Goal: Communication & Community: Answer question/provide support

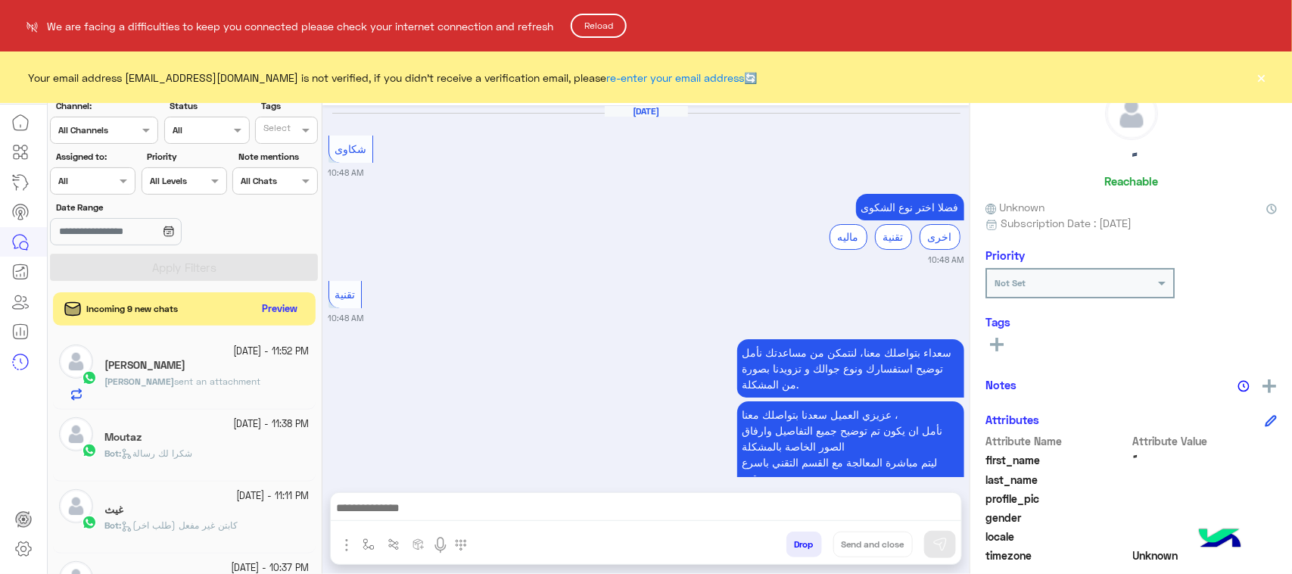
scroll to position [240, 0]
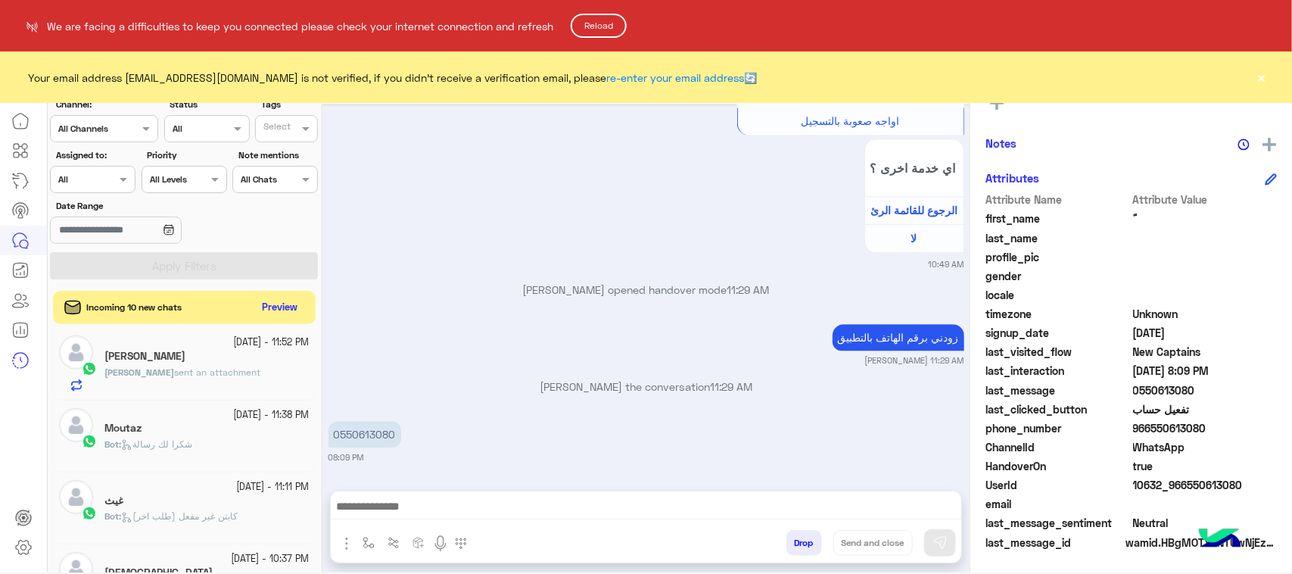
click at [591, 25] on button "Reload" at bounding box center [599, 26] width 56 height 24
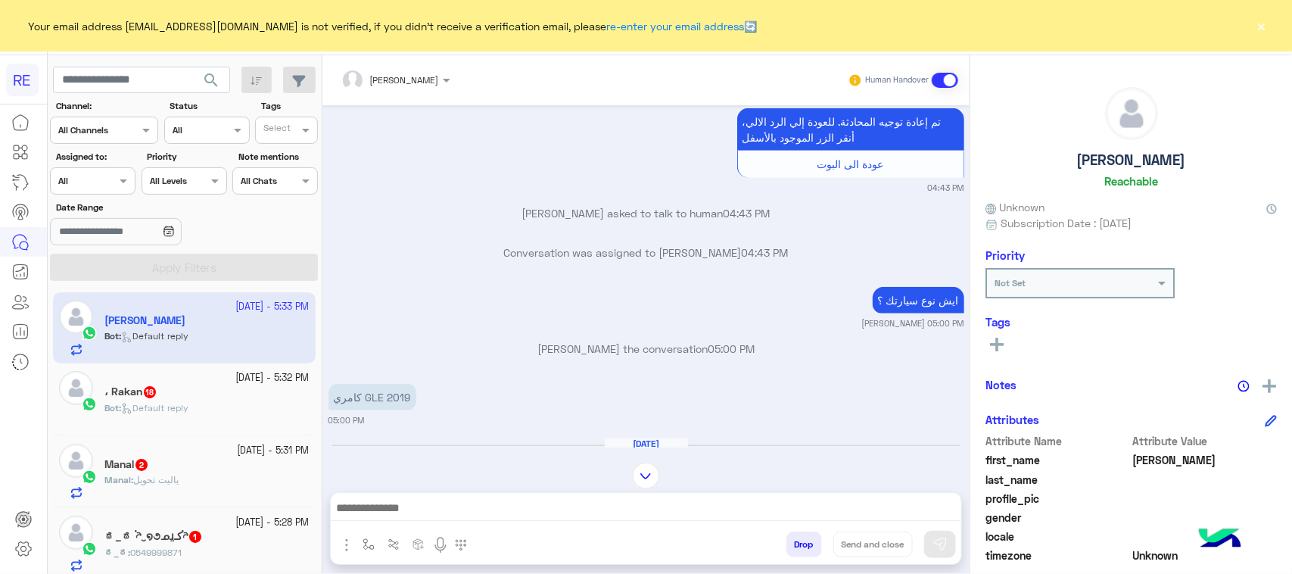
scroll to position [530, 0]
click at [169, 487] on p "Manal : ياليت تحويل" at bounding box center [141, 480] width 74 height 14
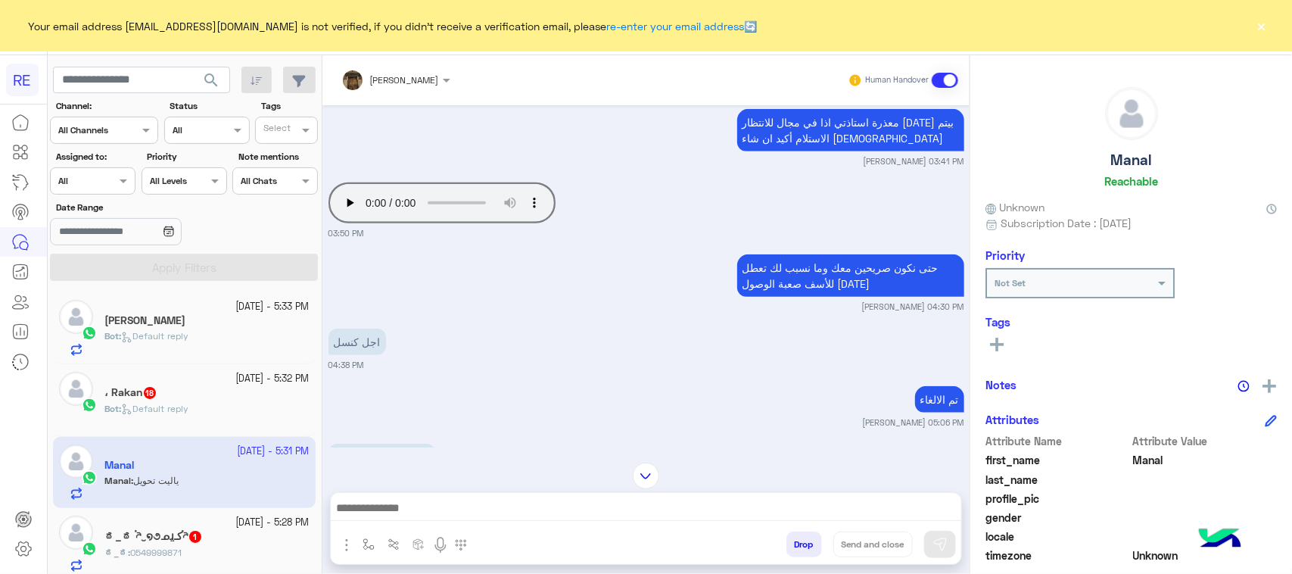
scroll to position [496, 0]
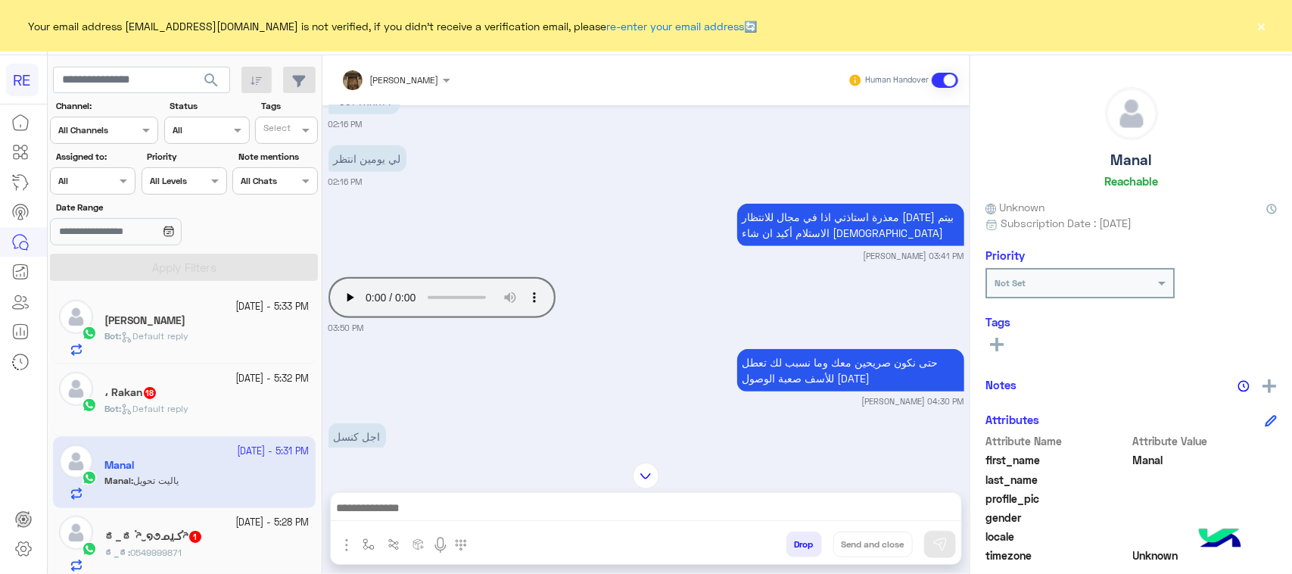
drag, startPoint x: 585, startPoint y: 394, endPoint x: 557, endPoint y: 435, distance: 49.5
click at [557, 435] on div "اجل كنسل 04:38 PM" at bounding box center [646, 442] width 636 height 46
drag, startPoint x: 558, startPoint y: 429, endPoint x: 512, endPoint y: 453, distance: 51.1
click at [512, 453] on div "عبير زكريا Human Handover Sep 19, 2025 لو سمحت بلغي الطلب 01:25 PM سعدنا بتواصل…" at bounding box center [645, 317] width 647 height 524
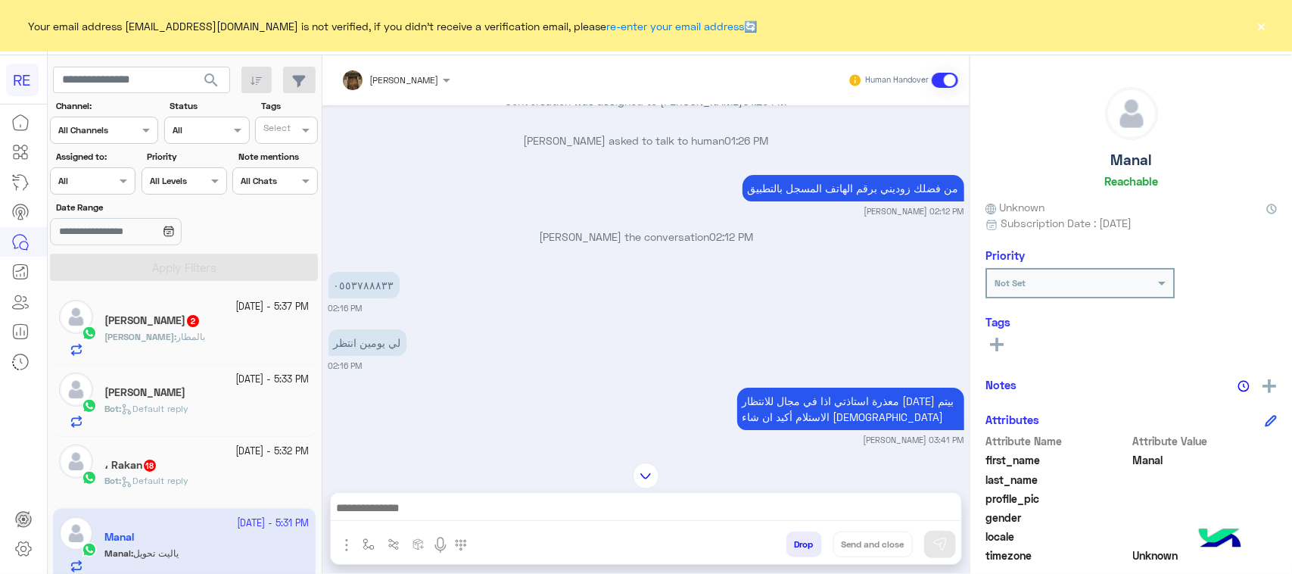
scroll to position [2866, 0]
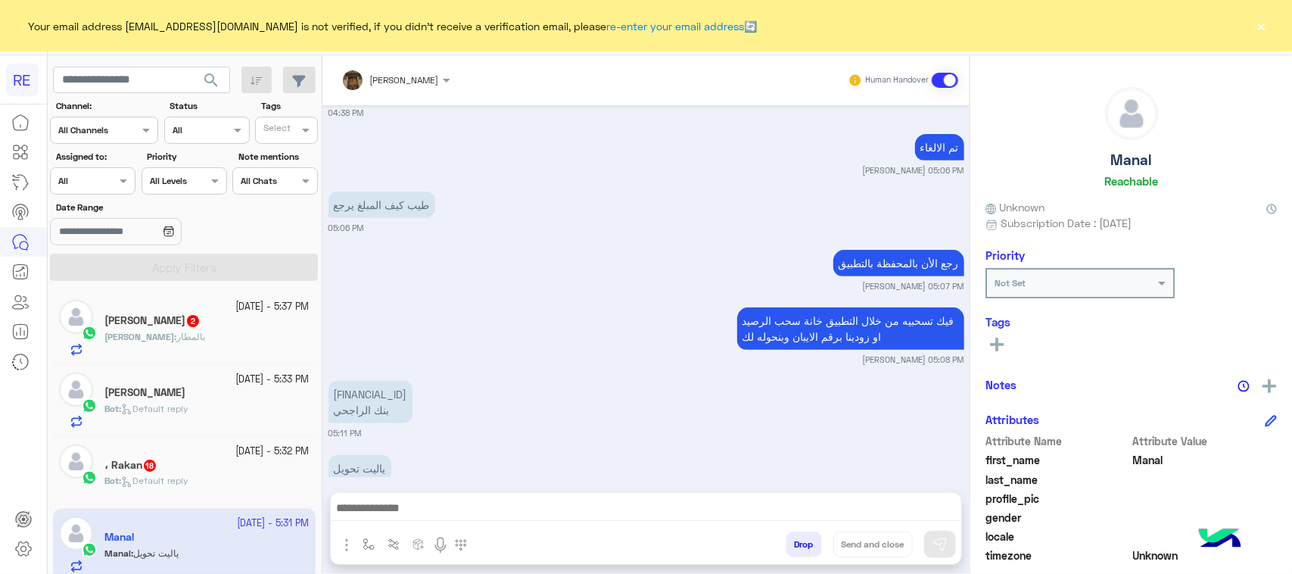
click at [201, 322] on h5 "يوسف العُمري ابو محمد 2" at bounding box center [152, 320] width 96 height 13
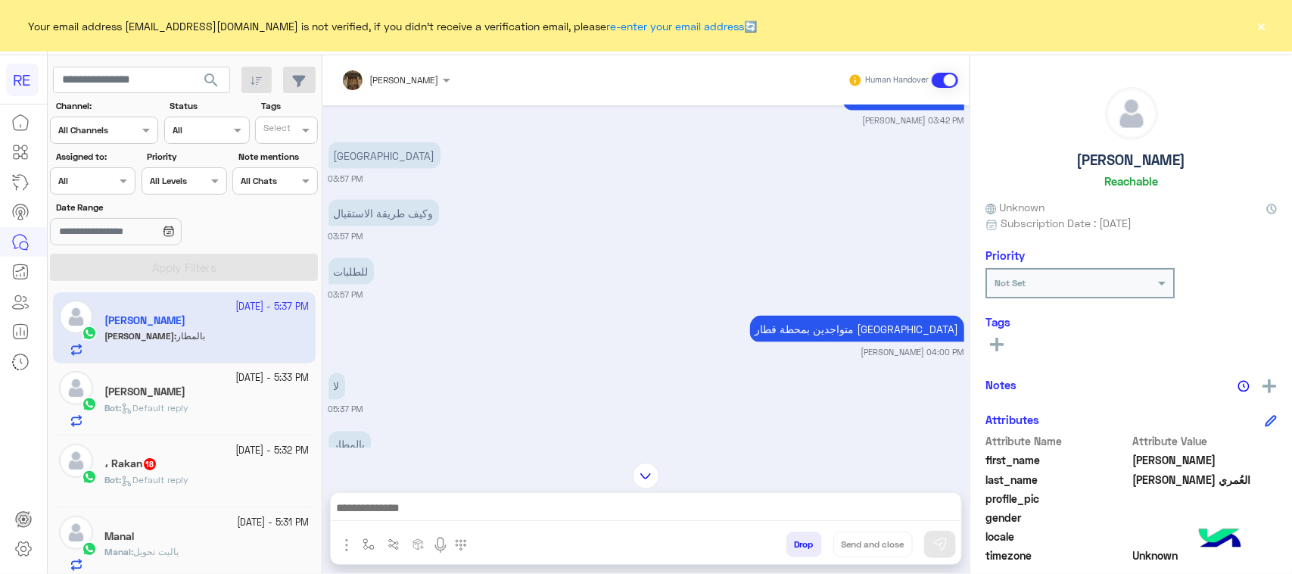
scroll to position [1035, 0]
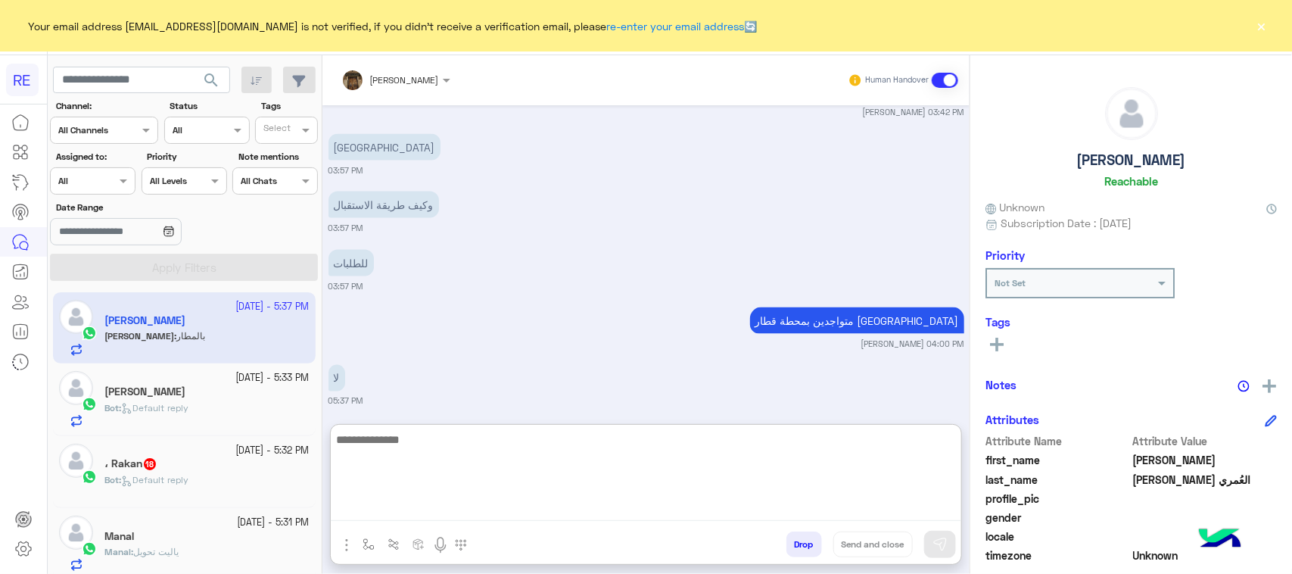
click at [367, 511] on textarea at bounding box center [646, 475] width 630 height 91
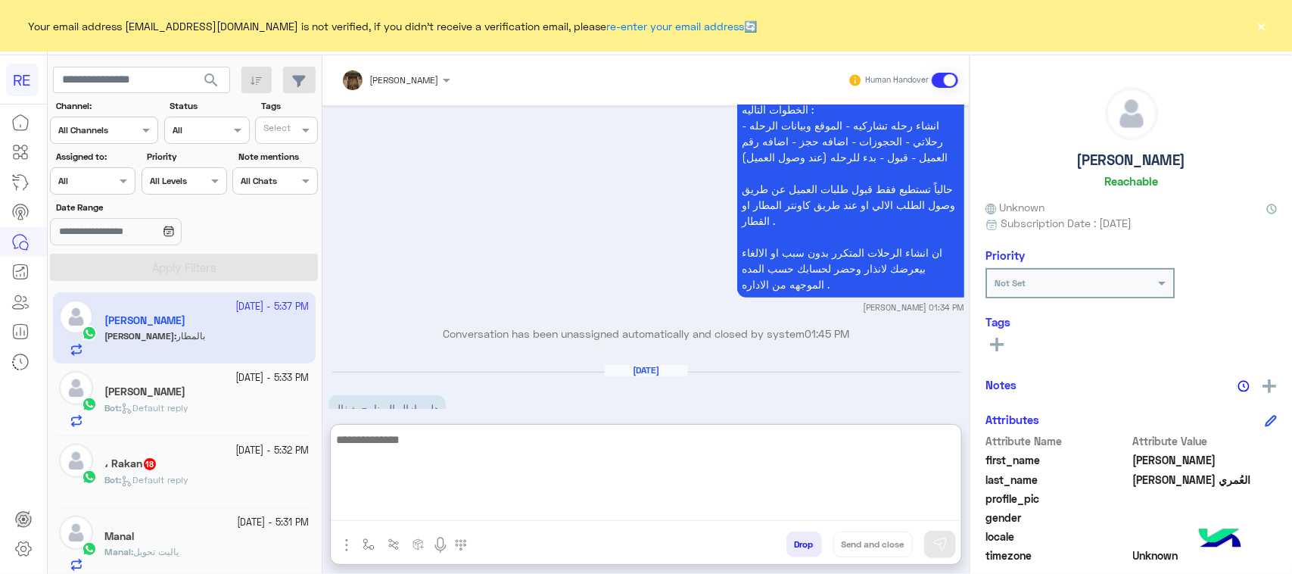
scroll to position [1103, 0]
